Goal: Task Accomplishment & Management: Manage account settings

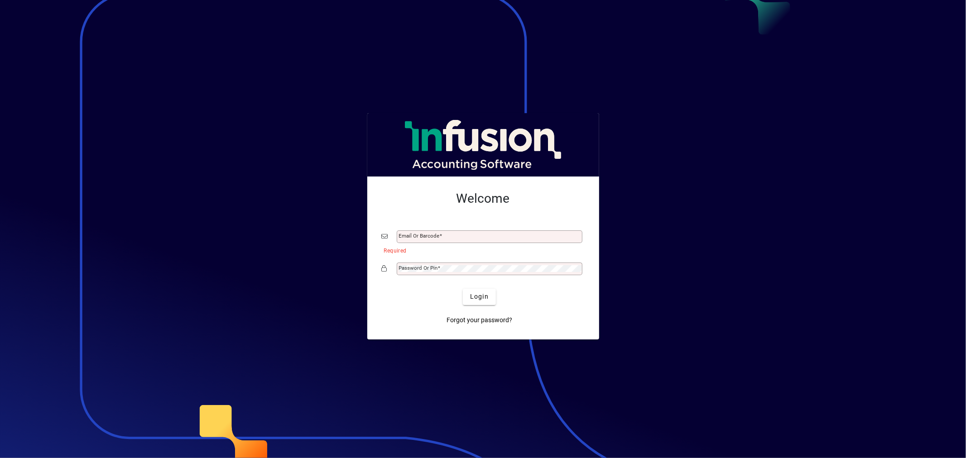
type input "**********"
click at [486, 299] on span "Login" at bounding box center [479, 297] width 19 height 10
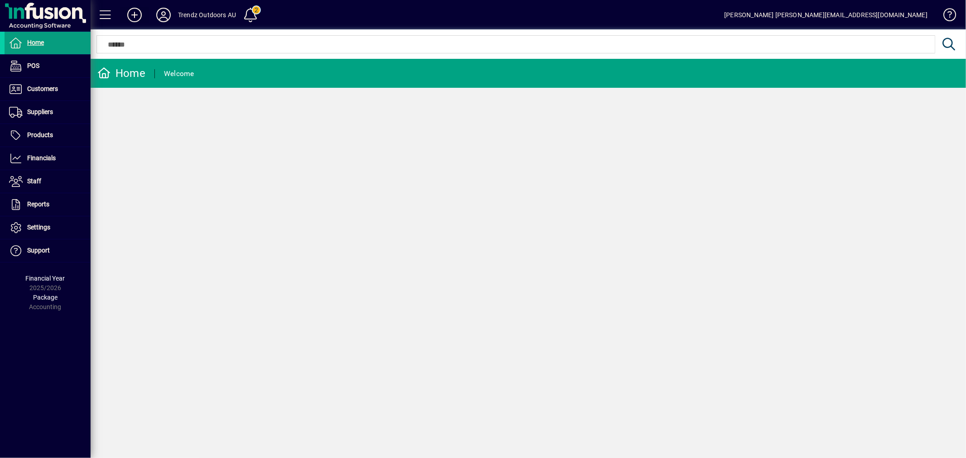
click at [138, 10] on icon at bounding box center [134, 15] width 18 height 14
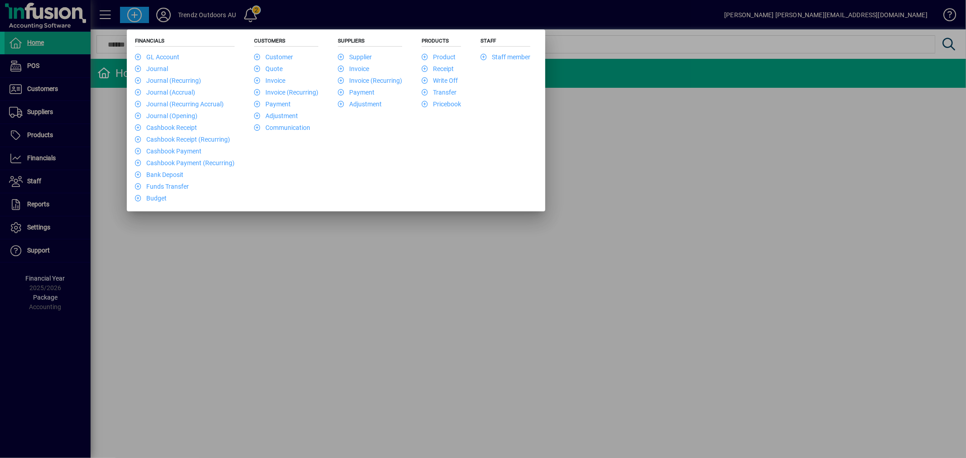
click at [138, 10] on div at bounding box center [483, 229] width 966 height 458
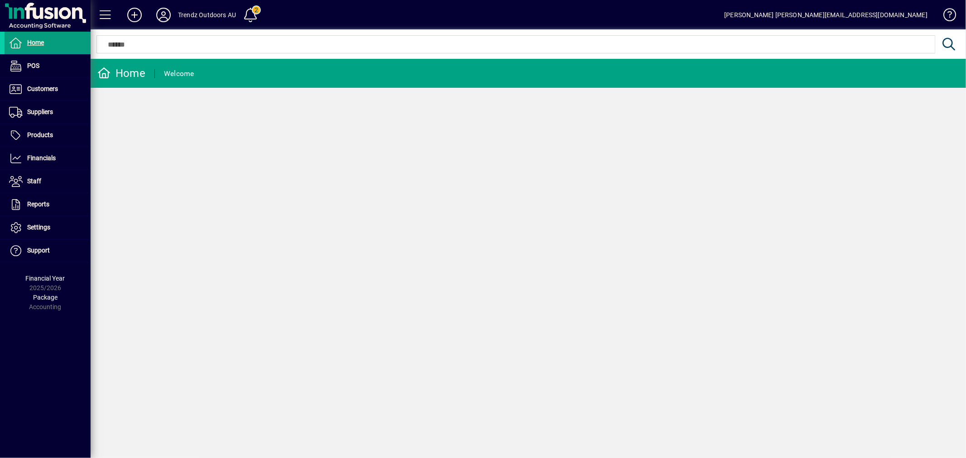
click at [184, 20] on div "Trendz Outdoors AU" at bounding box center [207, 15] width 58 height 14
click at [181, 11] on div "Trendz Outdoors AU" at bounding box center [207, 15] width 58 height 14
click at [158, 15] on icon at bounding box center [163, 15] width 18 height 14
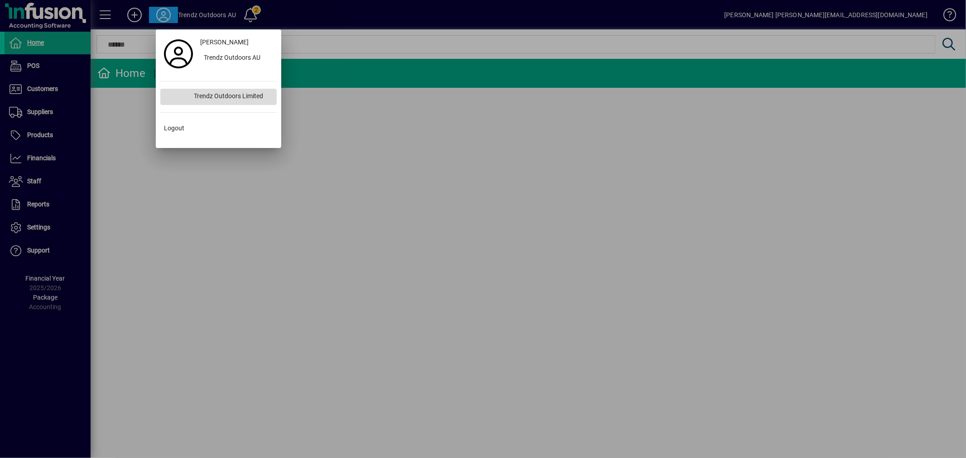
click at [198, 99] on div "Trendz Outdoors Limited" at bounding box center [232, 97] width 90 height 16
